Goal: Find specific fact: Find specific fact

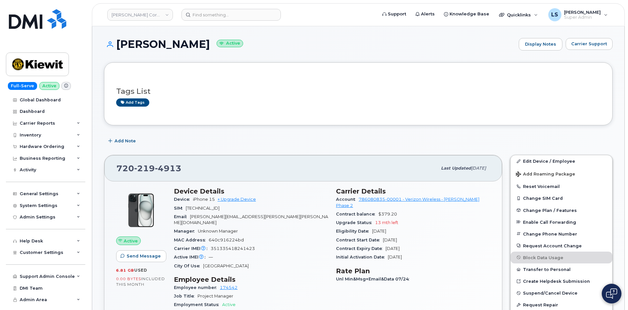
click at [43, 24] on img at bounding box center [37, 19] width 57 height 20
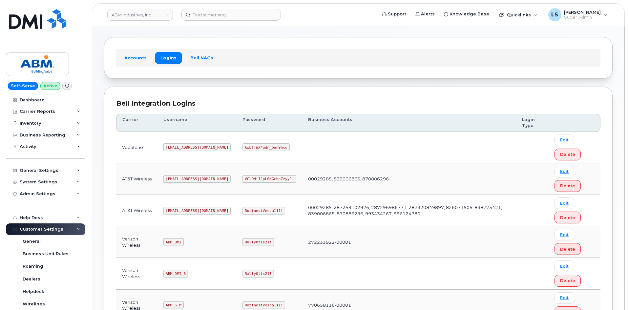
scroll to position [66, 0]
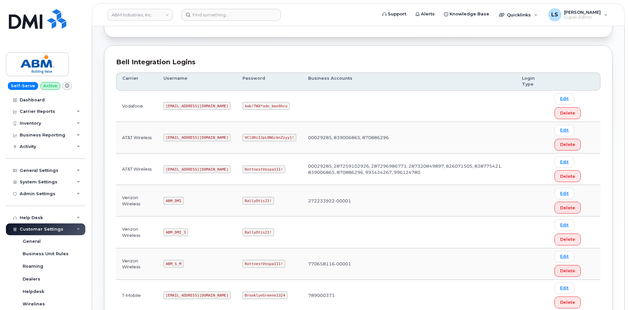
click at [242, 167] on code "RottnestVespa111!" at bounding box center [263, 169] width 43 height 8
copy code "RottnestVespa111!"
